Goal: Task Accomplishment & Management: Manage account settings

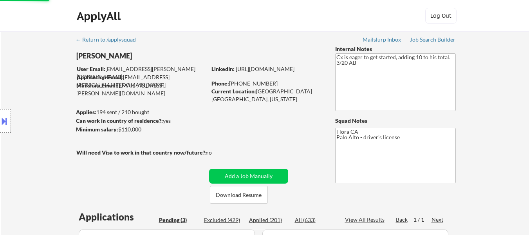
select select ""applied""
select select ""pending""
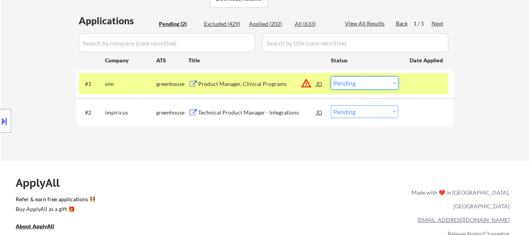
click at [353, 81] on select "Choose an option... Pending Applied Excluded (Questions) Excluded (Expired) Exc…" at bounding box center [364, 82] width 67 height 13
click at [331, 76] on select "Choose an option... Pending Applied Excluded (Questions) Excluded (Expired) Exc…" at bounding box center [364, 82] width 67 height 13
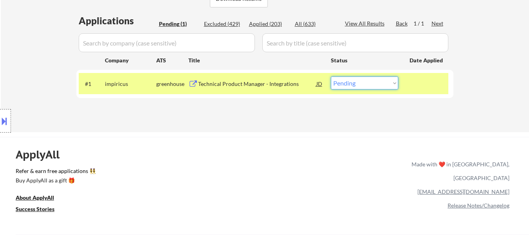
click at [347, 87] on select "Choose an option... Pending Applied Excluded (Questions) Excluded (Expired) Exc…" at bounding box center [364, 82] width 67 height 13
select select ""applied""
click at [331, 76] on select "Choose an option... Pending Applied Excluded (Questions) Excluded (Expired) Exc…" at bounding box center [364, 82] width 67 height 13
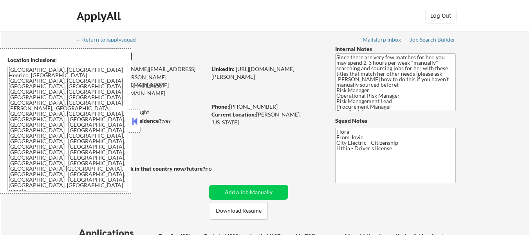
select select ""pending""
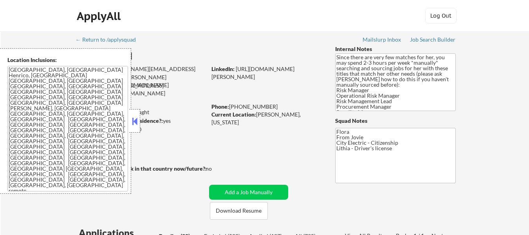
select select ""pending""
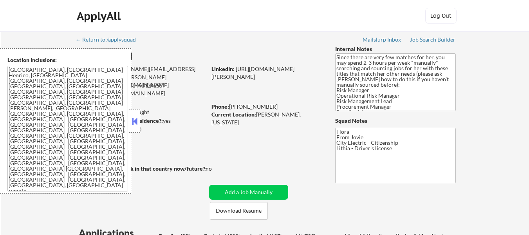
select select ""pending""
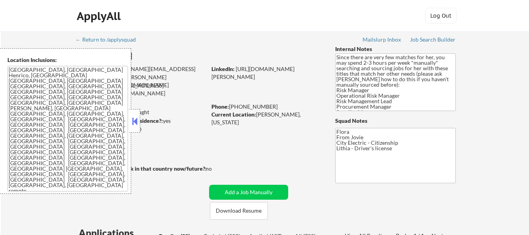
select select ""pending""
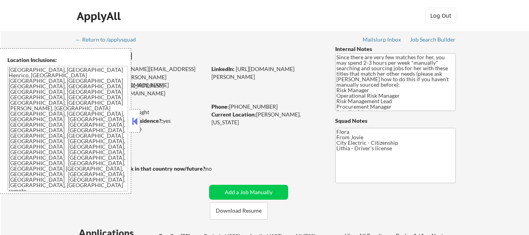
select select ""pending""
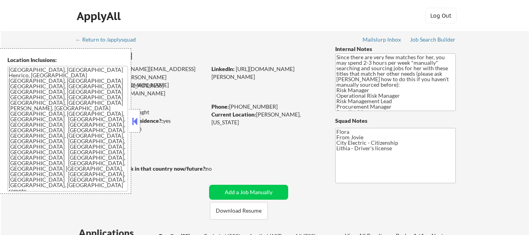
select select ""pending""
click at [133, 119] on button at bounding box center [134, 121] width 9 height 12
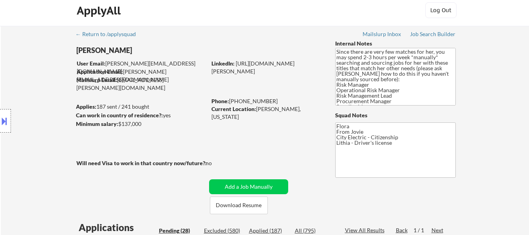
scroll to position [78, 0]
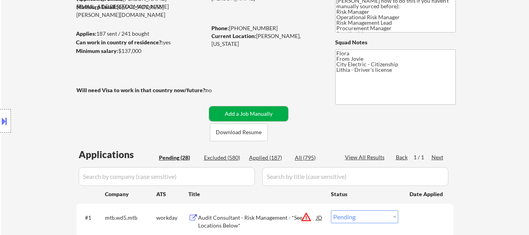
click at [230, 113] on button "Add a Job Manually" at bounding box center [248, 113] width 79 height 15
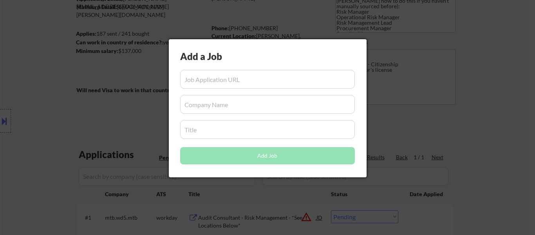
click at [426, 117] on div at bounding box center [267, 117] width 535 height 235
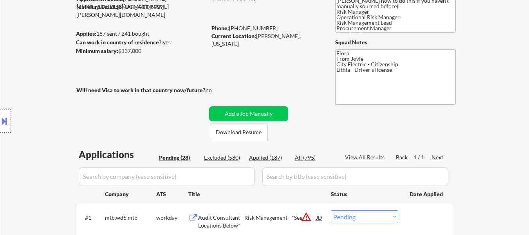
click at [232, 134] on button "Download Resume" at bounding box center [239, 132] width 58 height 18
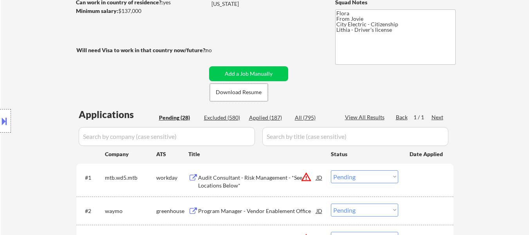
scroll to position [157, 0]
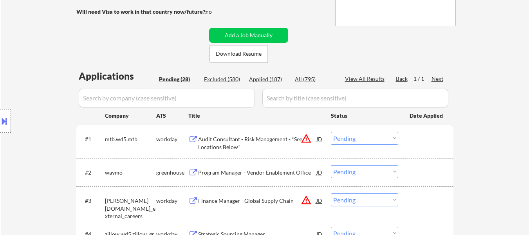
click at [269, 137] on div "Audit Consultant - Risk Management - *See Locations Below*" at bounding box center [257, 142] width 118 height 15
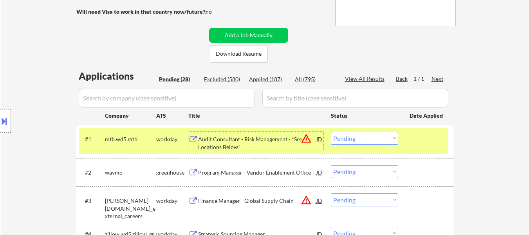
click at [271, 172] on div "Program Manager - Vendor Enablement Office" at bounding box center [257, 172] width 118 height 8
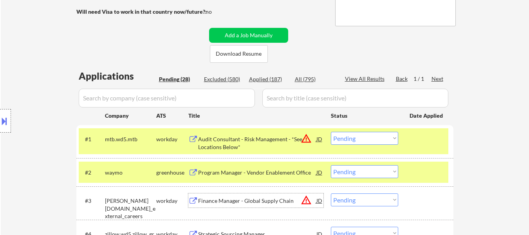
click at [259, 203] on div "Finance Manager - Global Supply Chain" at bounding box center [257, 201] width 118 height 8
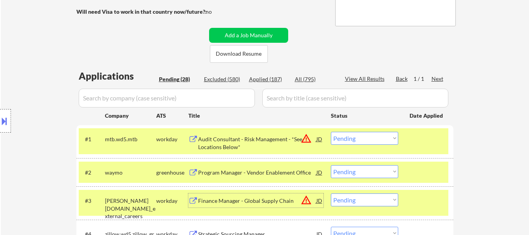
click at [369, 139] on select "Choose an option... Pending Applied Excluded (Questions) Excluded (Expired) Exc…" at bounding box center [364, 138] width 67 height 13
click at [331, 132] on select "Choose an option... Pending Applied Excluded (Questions) Excluded (Expired) Exc…" at bounding box center [364, 138] width 67 height 13
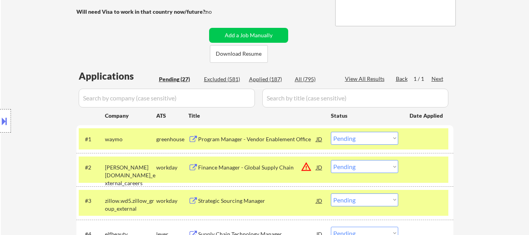
click at [362, 137] on select "Choose an option... Pending Applied Excluded (Questions) Excluded (Expired) Exc…" at bounding box center [364, 138] width 67 height 13
click at [331, 132] on select "Choose an option... Pending Applied Excluded (Questions) Excluded (Expired) Exc…" at bounding box center [364, 138] width 67 height 13
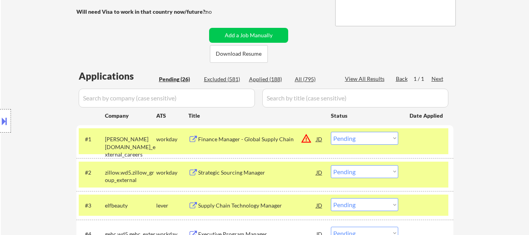
scroll to position [196, 0]
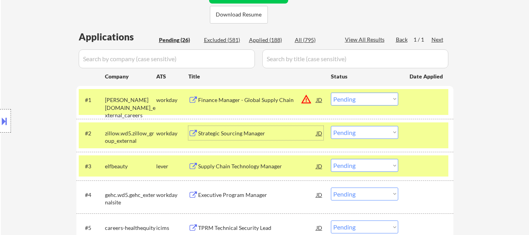
click at [248, 135] on div "Strategic Sourcing Manager" at bounding box center [257, 133] width 118 height 8
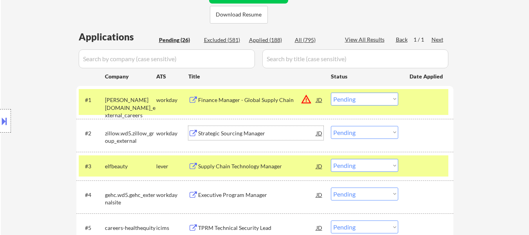
click at [236, 169] on div "Supply Chain Technology Manager" at bounding box center [257, 166] width 118 height 8
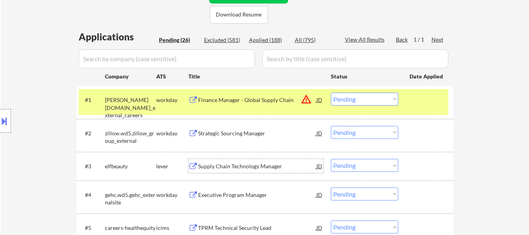
click at [359, 97] on select "Choose an option... Pending Applied Excluded (Questions) Excluded (Expired) Exc…" at bounding box center [364, 98] width 67 height 13
click at [331, 92] on select "Choose an option... Pending Applied Excluded (Questions) Excluded (Expired) Exc…" at bounding box center [364, 98] width 67 height 13
select select ""pending""
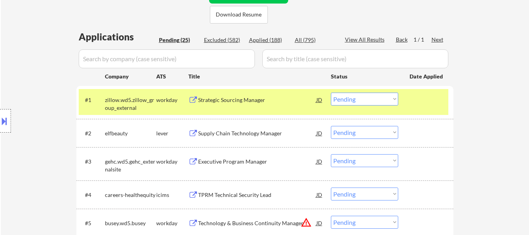
click at [237, 100] on div "Strategic Sourcing Manager" at bounding box center [257, 100] width 118 height 8
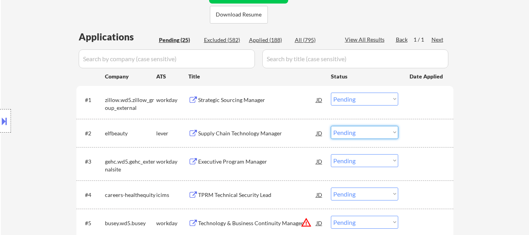
click at [343, 133] on select "Choose an option... Pending Applied Excluded (Questions) Excluded (Expired) Exc…" at bounding box center [364, 132] width 67 height 13
click at [331, 126] on select "Choose an option... Pending Applied Excluded (Questions) Excluded (Expired) Exc…" at bounding box center [364, 132] width 67 height 13
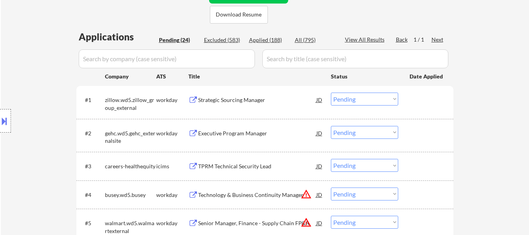
click at [251, 134] on div "Executive Program Manager" at bounding box center [257, 133] width 118 height 8
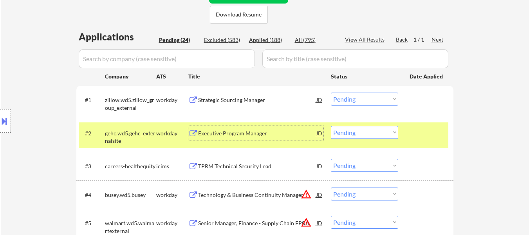
click at [350, 134] on select "Choose an option... Pending Applied Excluded (Questions) Excluded (Expired) Exc…" at bounding box center [364, 132] width 67 height 13
click at [331, 126] on select "Choose an option... Pending Applied Excluded (Questions) Excluded (Expired) Exc…" at bounding box center [364, 132] width 67 height 13
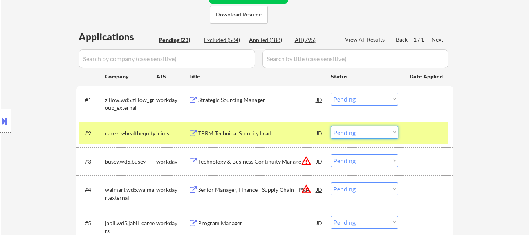
click at [369, 137] on select "Choose an option... Pending Applied Excluded (Questions) Excluded (Expired) Exc…" at bounding box center [364, 132] width 67 height 13
click at [331, 126] on select "Choose an option... Pending Applied Excluded (Questions) Excluded (Expired) Exc…" at bounding box center [364, 132] width 67 height 13
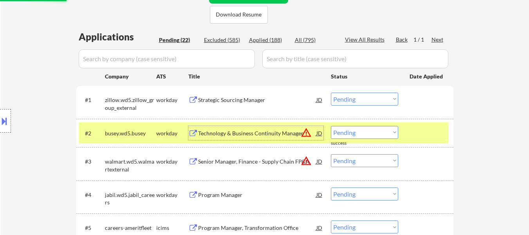
click at [240, 134] on div "Technology & Business Continuity Manager" at bounding box center [257, 133] width 118 height 8
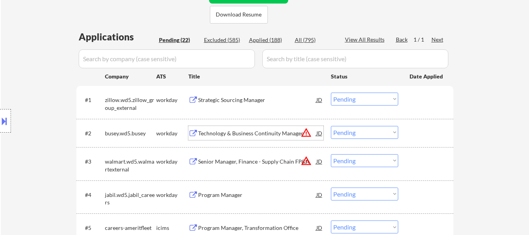
click at [346, 131] on select "Choose an option... Pending Applied Excluded (Questions) Excluded (Expired) Exc…" at bounding box center [364, 132] width 67 height 13
click at [331, 126] on select "Choose an option... Pending Applied Excluded (Questions) Excluded (Expired) Exc…" at bounding box center [364, 132] width 67 height 13
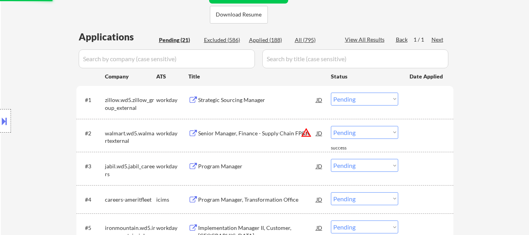
click at [344, 136] on select "Choose an option... Pending Applied Excluded (Questions) Excluded (Expired) Exc…" at bounding box center [364, 132] width 67 height 13
click at [331, 126] on select "Choose an option... Pending Applied Excluded (Questions) Excluded (Expired) Exc…" at bounding box center [364, 132] width 67 height 13
click at [209, 167] on div "Program Manager" at bounding box center [257, 166] width 118 height 8
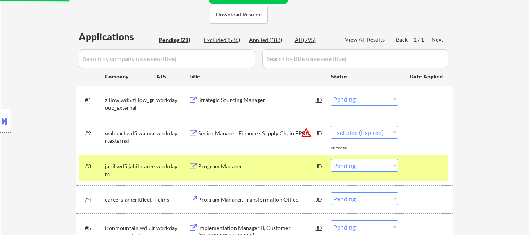
select select ""pending""
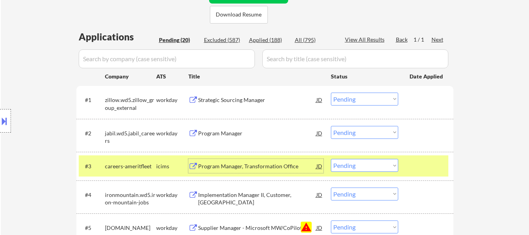
click at [390, 97] on select "Choose an option... Pending Applied Excluded (Questions) Excluded (Expired) Exc…" at bounding box center [364, 98] width 67 height 13
click at [331, 92] on select "Choose an option... Pending Applied Excluded (Questions) Excluded (Expired) Exc…" at bounding box center [364, 98] width 67 height 13
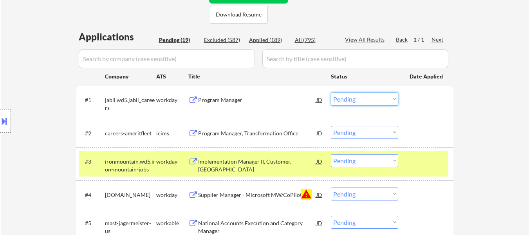
click at [382, 99] on select "Choose an option... Pending Applied Excluded (Questions) Excluded (Expired) Exc…" at bounding box center [364, 98] width 67 height 13
click at [331, 92] on select "Choose an option... Pending Applied Excluded (Questions) Excluded (Expired) Exc…" at bounding box center [364, 98] width 67 height 13
select select ""pending""
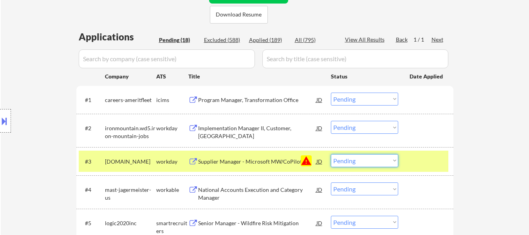
click at [362, 160] on select "Choose an option... Pending Applied Excluded (Questions) Excluded (Expired) Exc…" at bounding box center [364, 160] width 67 height 13
click at [331, 154] on select "Choose an option... Pending Applied Excluded (Questions) Excluded (Expired) Exc…" at bounding box center [364, 160] width 67 height 13
select select ""pending""
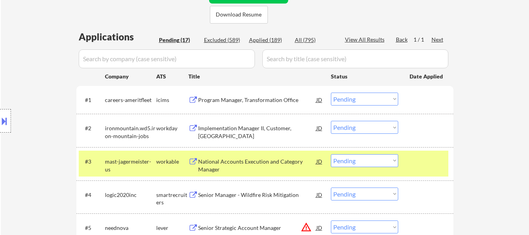
drag, startPoint x: 379, startPoint y: 97, endPoint x: 379, endPoint y: 105, distance: 7.4
click at [379, 97] on select "Choose an option... Pending Applied Excluded (Questions) Excluded (Expired) Exc…" at bounding box center [364, 98] width 67 height 13
click at [331, 92] on select "Choose an option... Pending Applied Excluded (Questions) Excluded (Expired) Exc…" at bounding box center [364, 98] width 67 height 13
click at [261, 129] on div "Implementation Manager II, Customer, North America" at bounding box center [257, 131] width 118 height 15
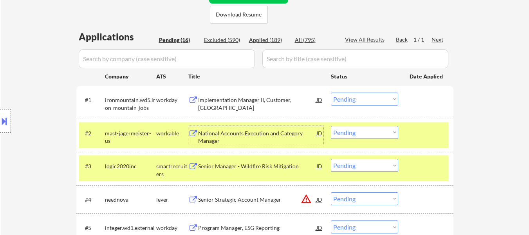
click at [422, 130] on div at bounding box center [427, 133] width 34 height 14
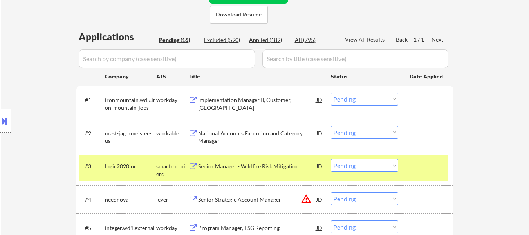
drag, startPoint x: 419, startPoint y: 160, endPoint x: 407, endPoint y: 155, distance: 13.5
click at [420, 155] on div "#3 logic2020inc smartrecruiters Senior Manager - Wildfire Risk Mitigation JD wa…" at bounding box center [264, 168] width 377 height 33
click at [259, 128] on div "National Accounts Execution and Category Manager" at bounding box center [257, 135] width 118 height 19
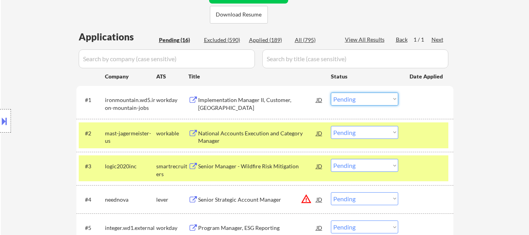
click at [384, 104] on select "Choose an option... Pending Applied Excluded (Questions) Excluded (Expired) Exc…" at bounding box center [364, 98] width 67 height 13
click at [331, 92] on select "Choose an option... Pending Applied Excluded (Questions) Excluded (Expired) Exc…" at bounding box center [364, 98] width 67 height 13
select select ""pending""
